Goal: Task Accomplishment & Management: Manage account settings

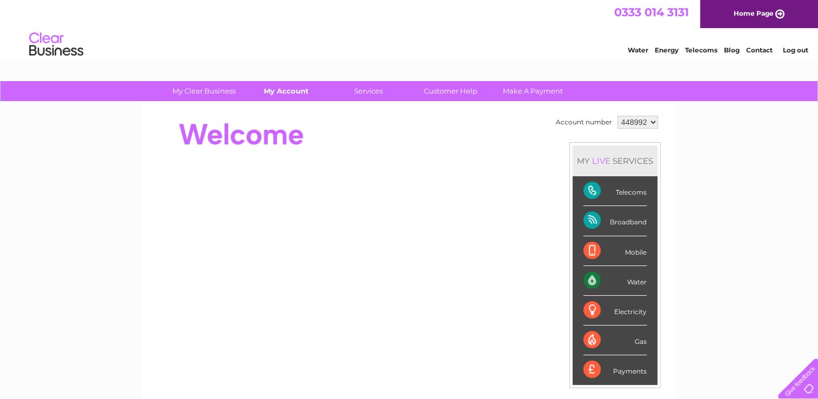
click at [288, 93] on link "My Account" at bounding box center [286, 91] width 89 height 20
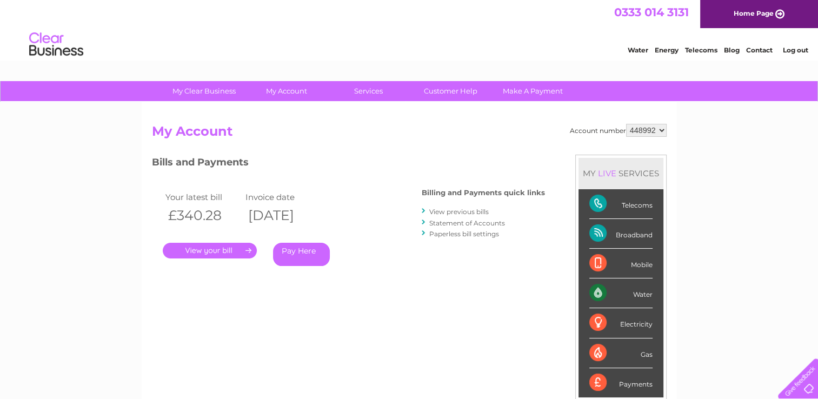
click at [217, 250] on link "." at bounding box center [210, 251] width 94 height 16
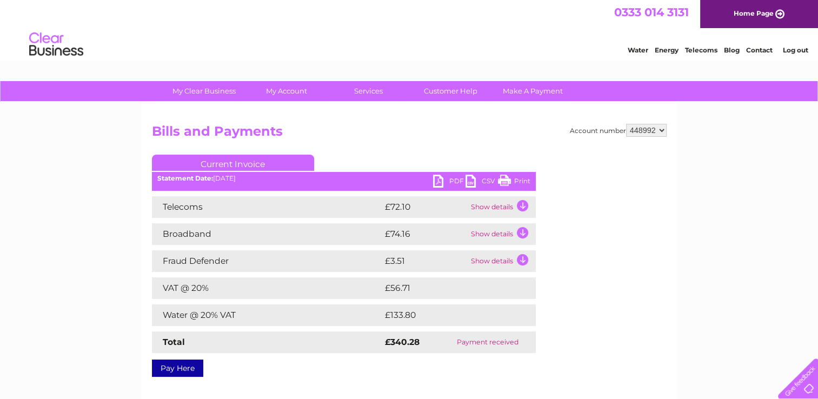
click at [521, 261] on td "Show details" at bounding box center [502, 261] width 68 height 22
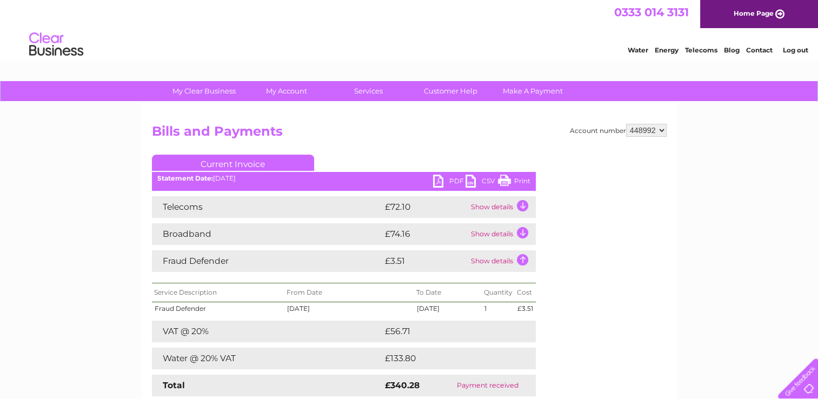
click at [521, 226] on td "Show details" at bounding box center [502, 234] width 68 height 22
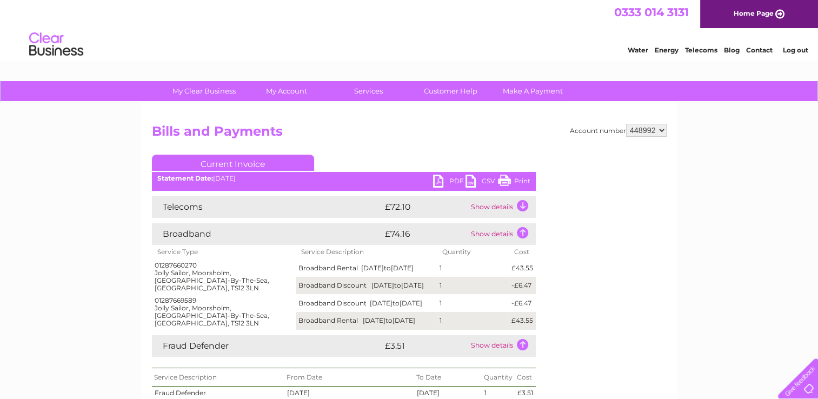
click at [521, 206] on td "Show details" at bounding box center [502, 207] width 68 height 22
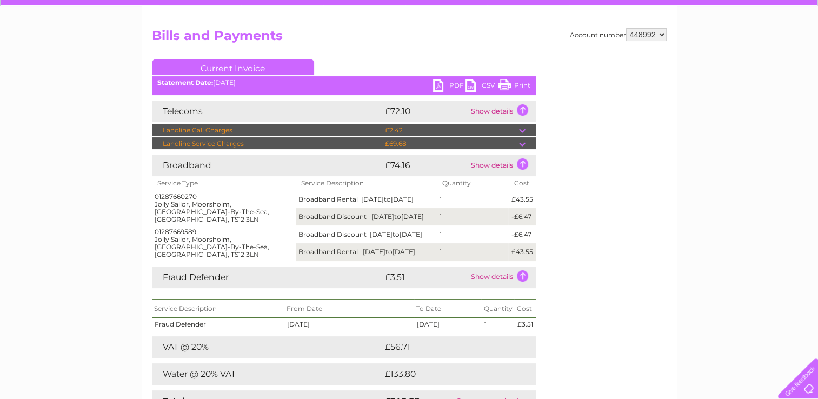
scroll to position [93, 0]
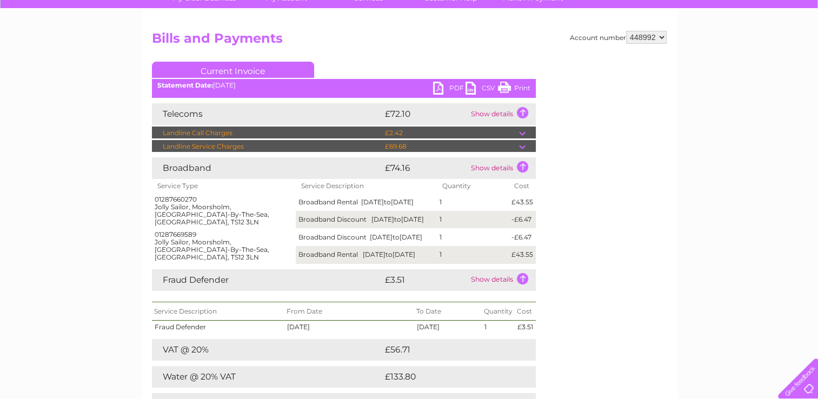
click at [520, 88] on link "Print" at bounding box center [514, 90] width 32 height 16
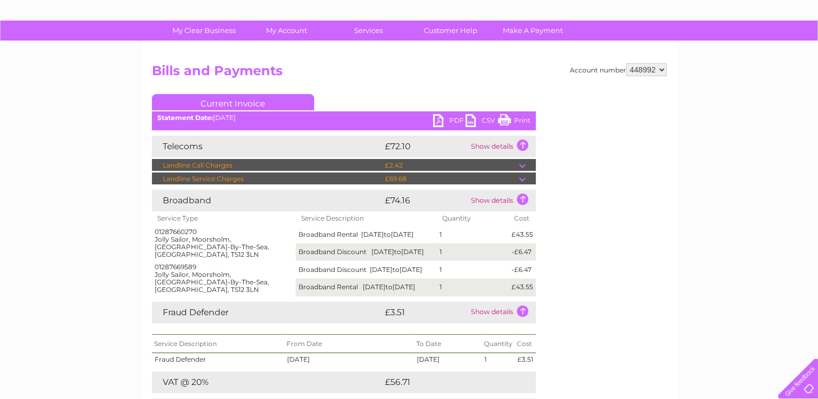
scroll to position [0, 0]
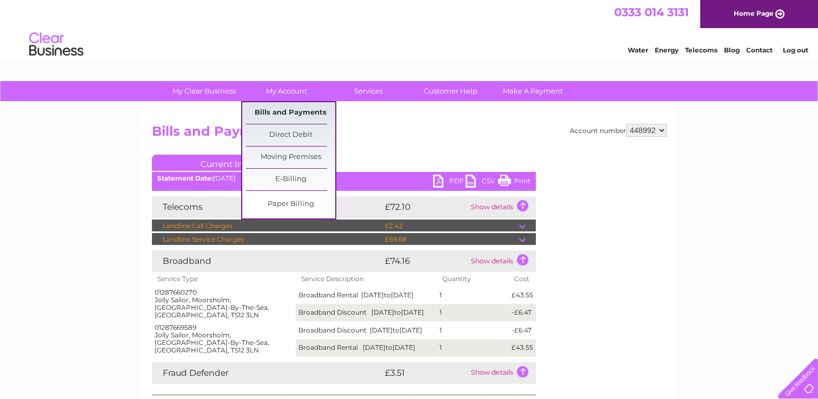
click at [279, 114] on link "Bills and Payments" at bounding box center [290, 113] width 89 height 22
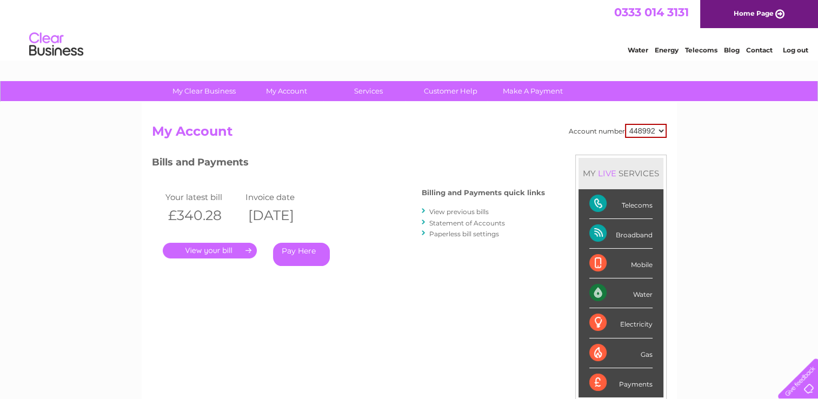
click at [456, 212] on link "View previous bills" at bounding box center [458, 212] width 59 height 8
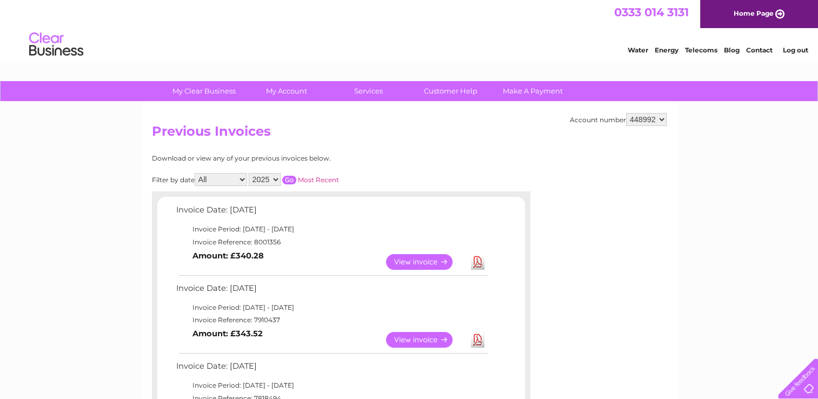
click at [425, 337] on link "View" at bounding box center [425, 340] width 79 height 16
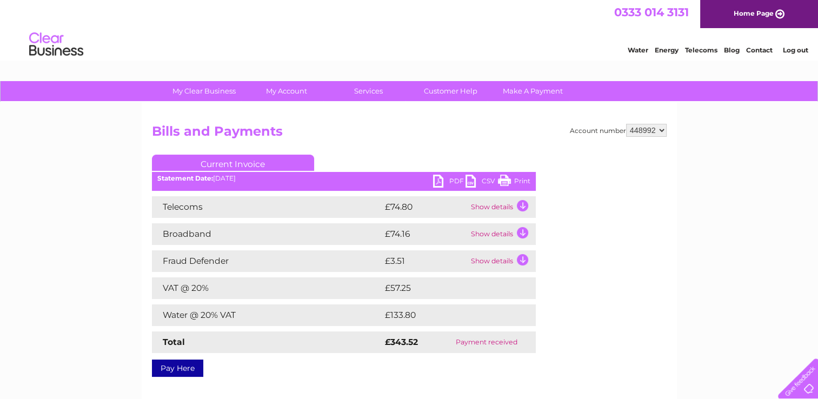
click at [522, 204] on td "Show details" at bounding box center [502, 207] width 68 height 22
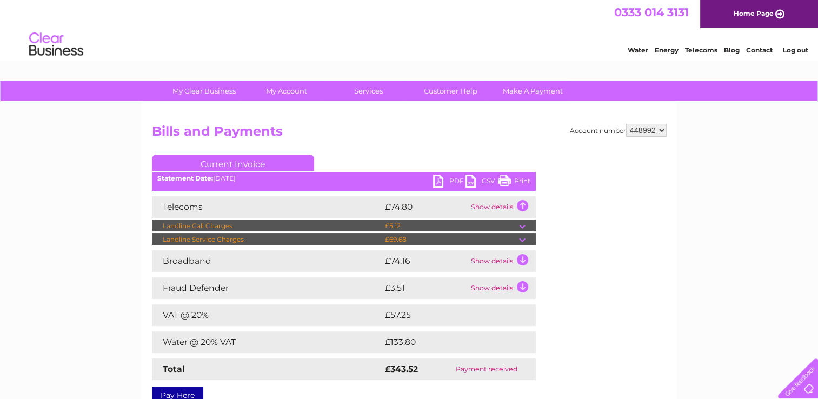
click at [523, 258] on td "Show details" at bounding box center [502, 261] width 68 height 22
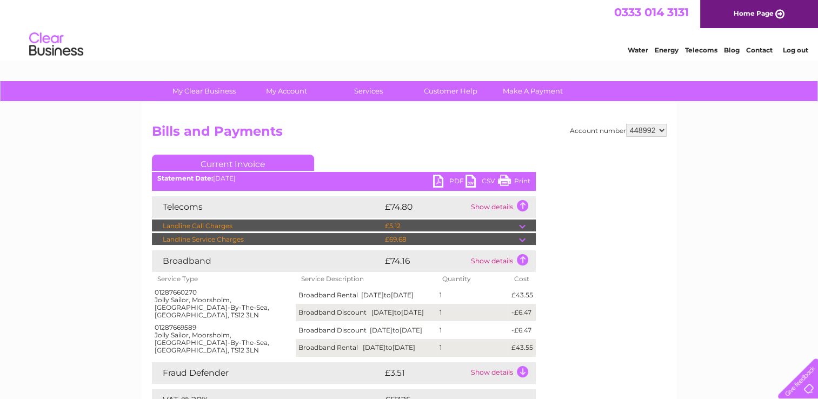
click at [523, 379] on td "Show details" at bounding box center [502, 373] width 68 height 22
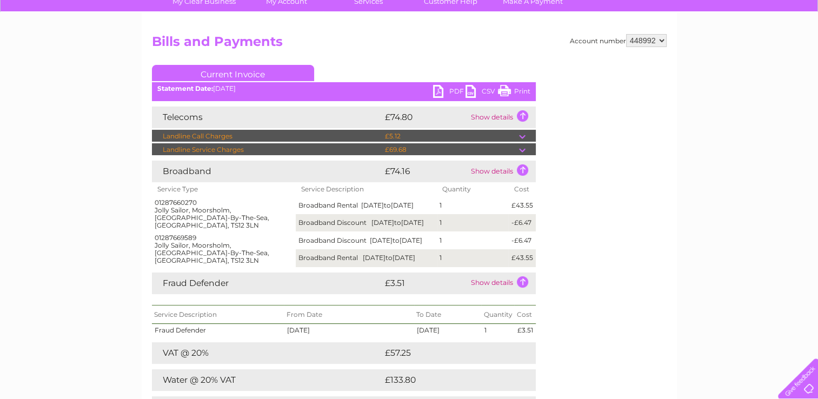
scroll to position [88, 0]
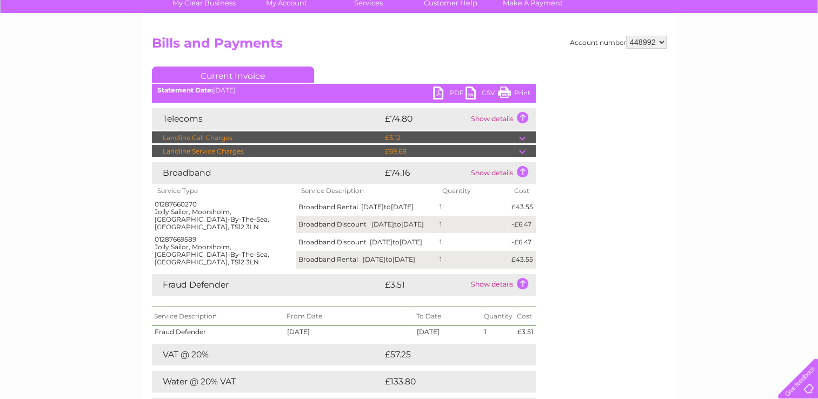
click at [508, 97] on link "Print" at bounding box center [514, 94] width 32 height 16
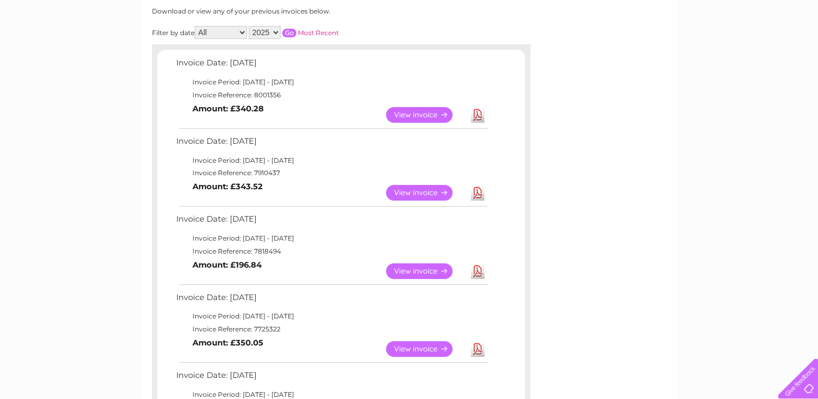
scroll to position [148, 0]
click at [413, 270] on link "View" at bounding box center [425, 271] width 79 height 16
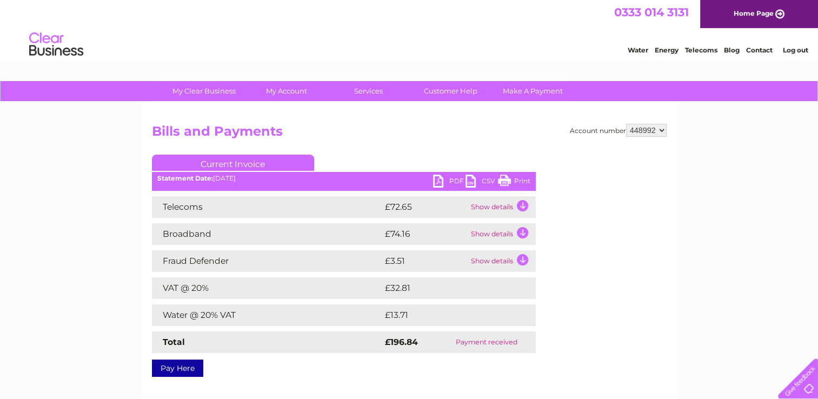
click at [520, 204] on td "Show details" at bounding box center [502, 207] width 68 height 22
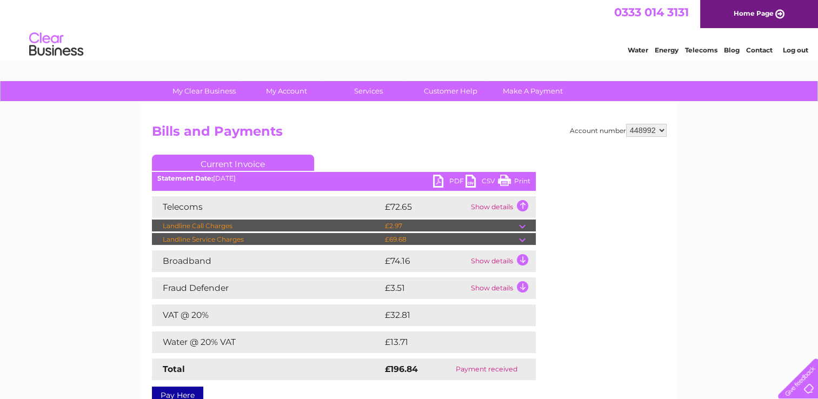
click at [524, 263] on td "Show details" at bounding box center [502, 261] width 68 height 22
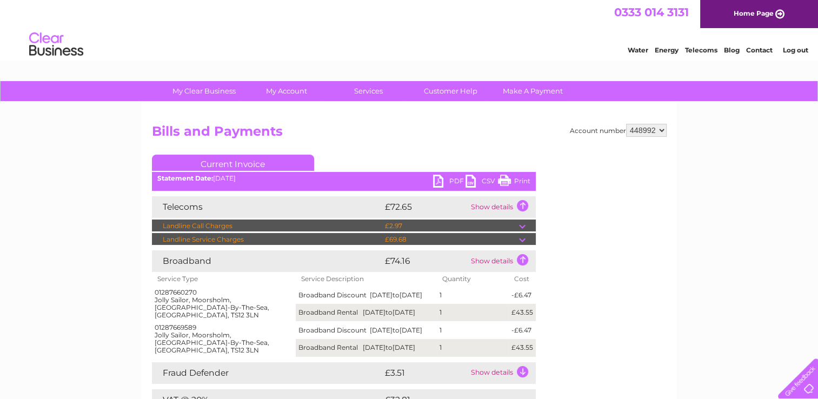
click at [525, 381] on td "Show details" at bounding box center [502, 373] width 68 height 22
click at [523, 239] on td at bounding box center [527, 239] width 17 height 13
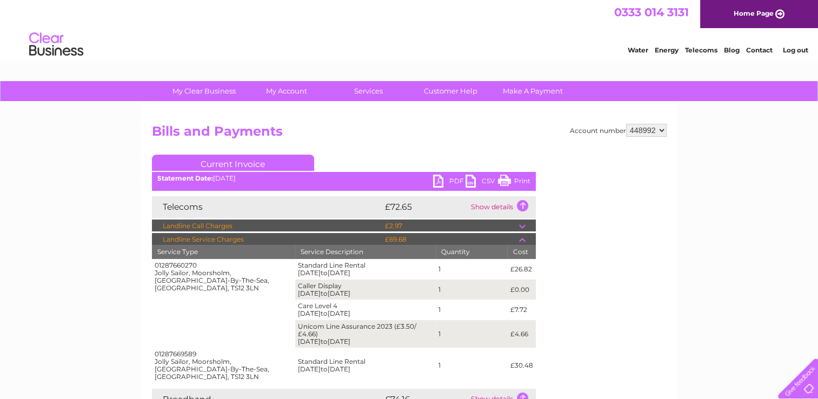
click at [521, 183] on link "Print" at bounding box center [514, 183] width 32 height 16
